Goal: Navigation & Orientation: Find specific page/section

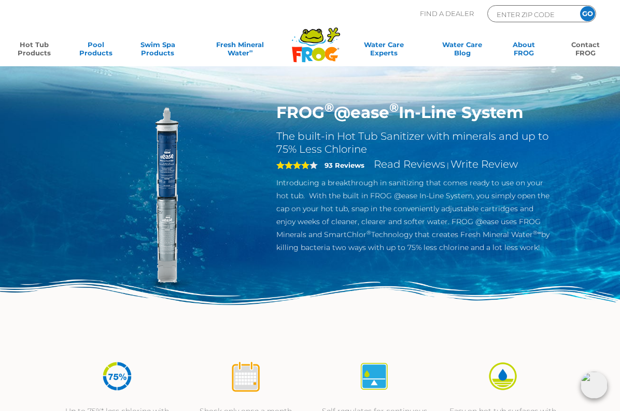
click at [579, 52] on link "Contact FROG" at bounding box center [585, 50] width 48 height 21
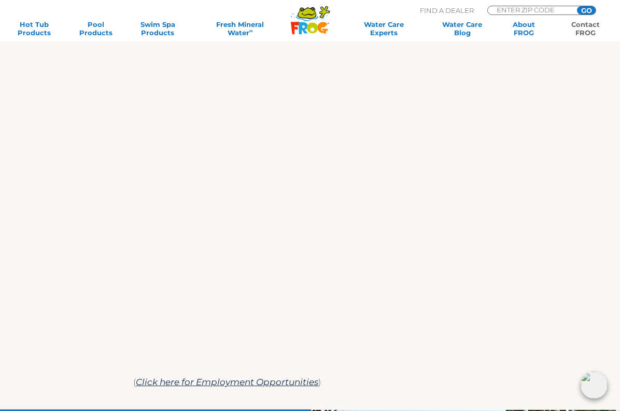
scroll to position [445, 0]
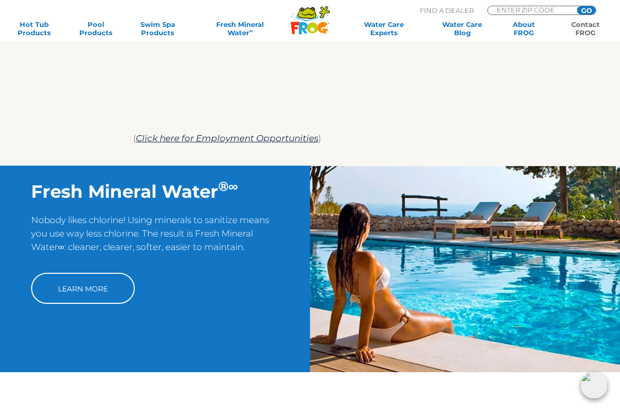
click at [594, 386] on img at bounding box center [593, 385] width 27 height 27
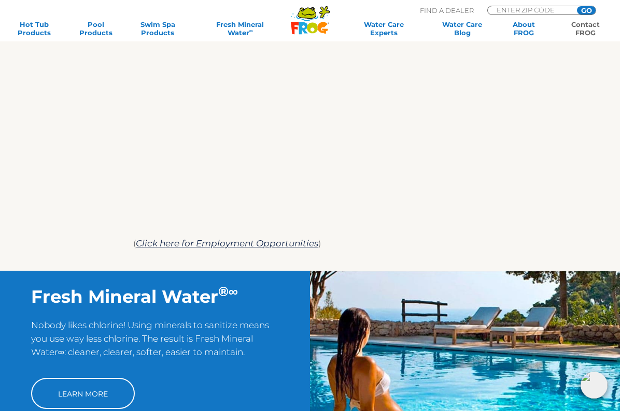
scroll to position [345, 0]
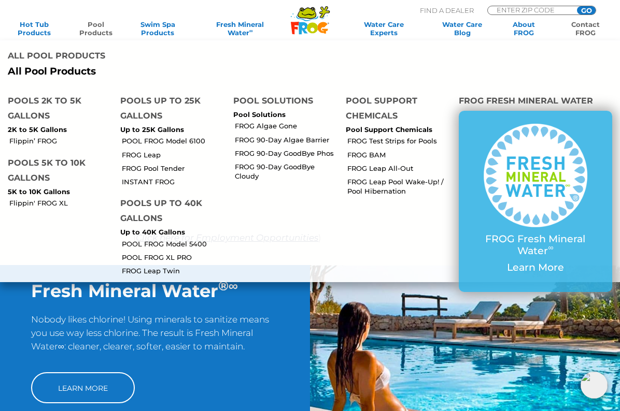
click at [96, 25] on link "Pool Products" at bounding box center [96, 28] width 48 height 17
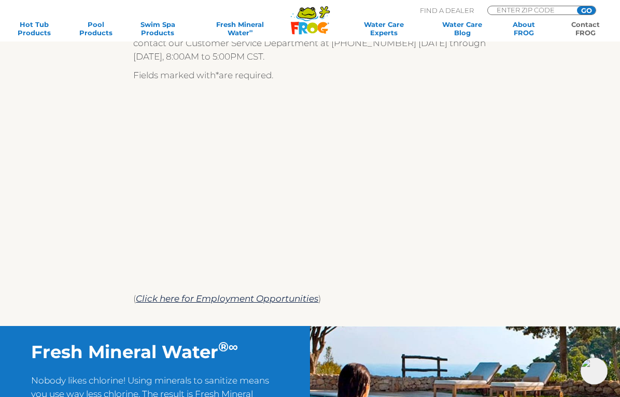
scroll to position [284, 0]
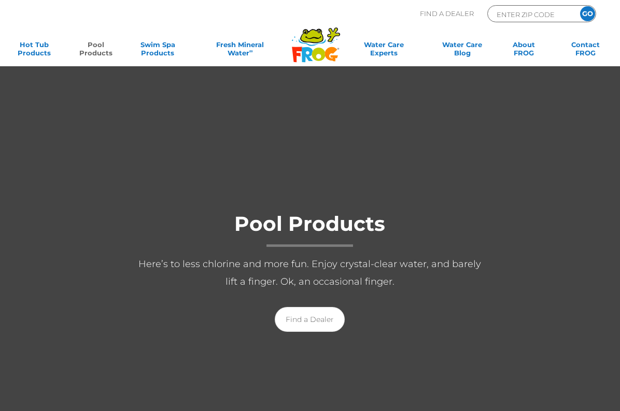
scroll to position [-1, 0]
